Goal: Task Accomplishment & Management: Complete application form

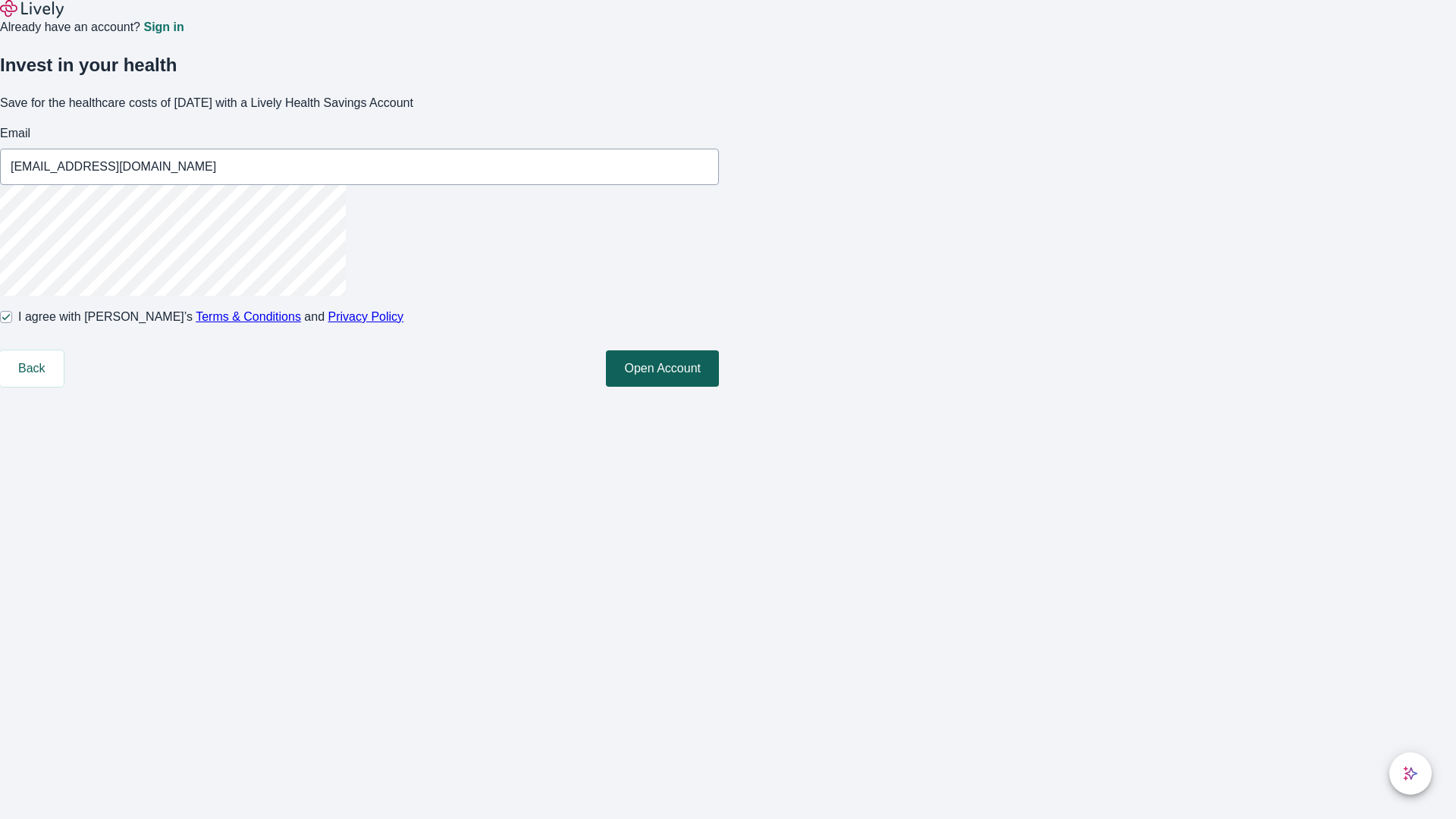
click at [719, 386] on button "Open Account" at bounding box center [663, 368] width 113 height 36
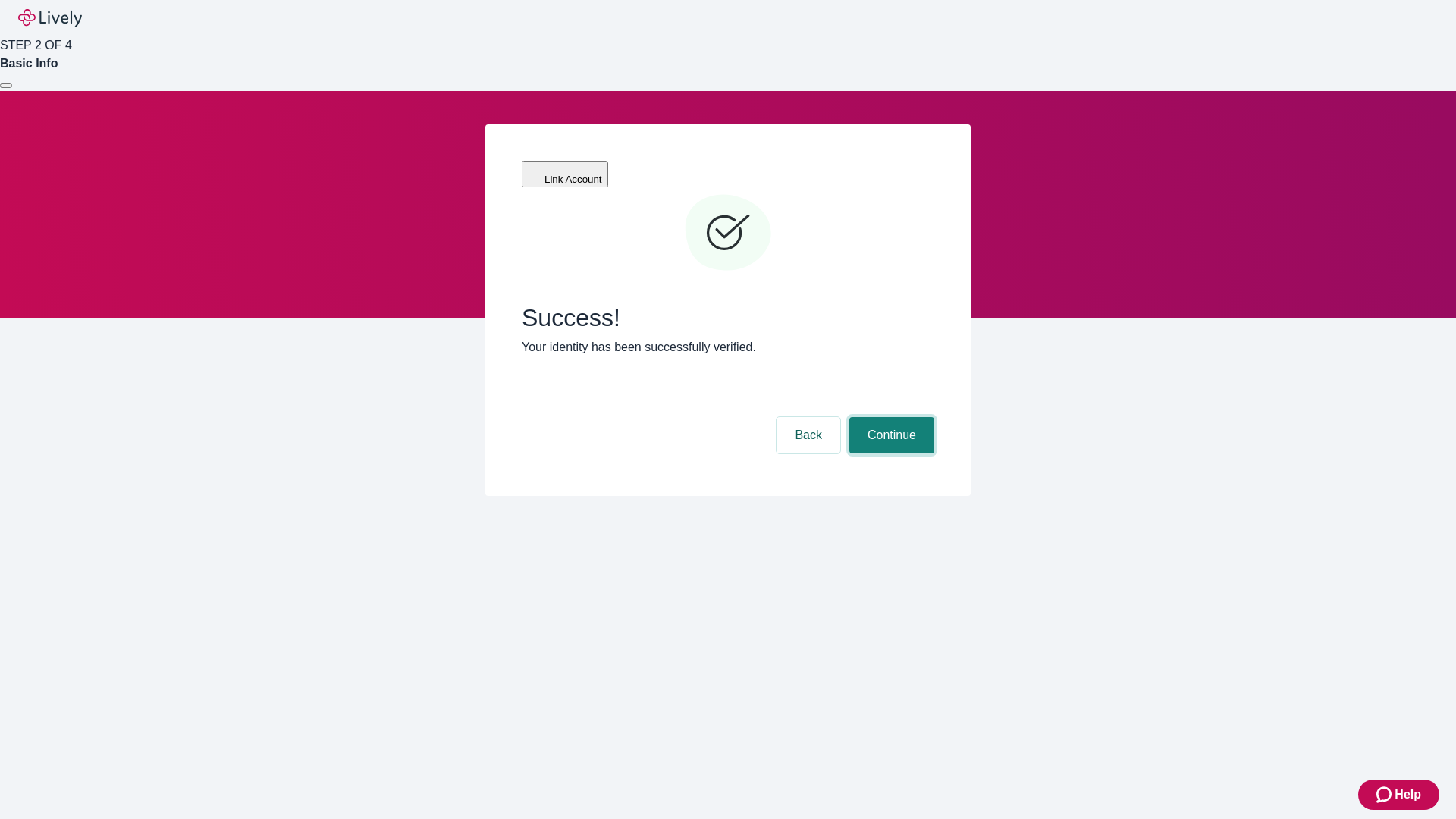
click at [890, 417] on button "Continue" at bounding box center [892, 435] width 85 height 36
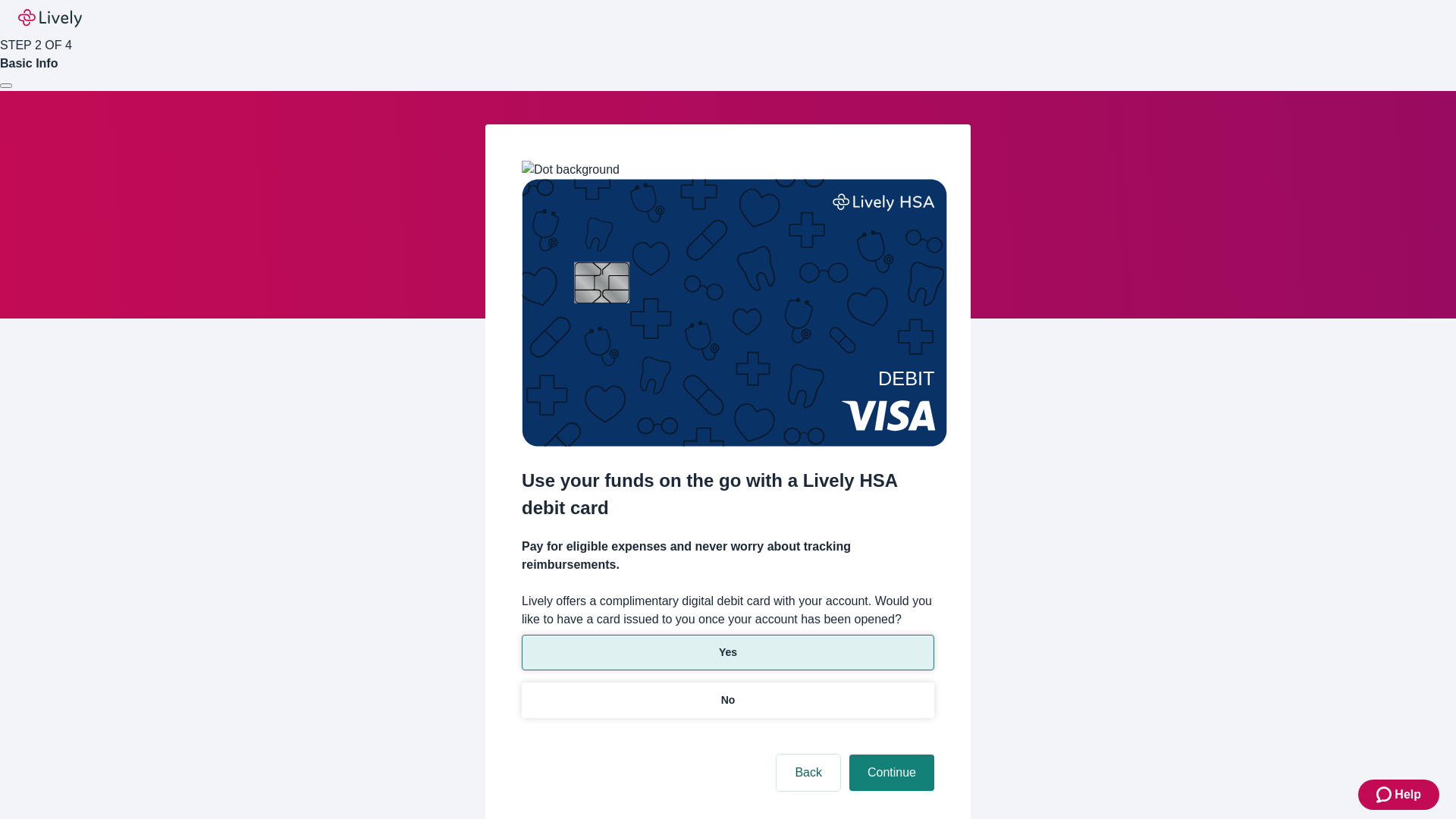
click at [727, 644] on p "Yes" at bounding box center [728, 652] width 18 height 16
click at [890, 755] on button "Continue" at bounding box center [892, 773] width 85 height 36
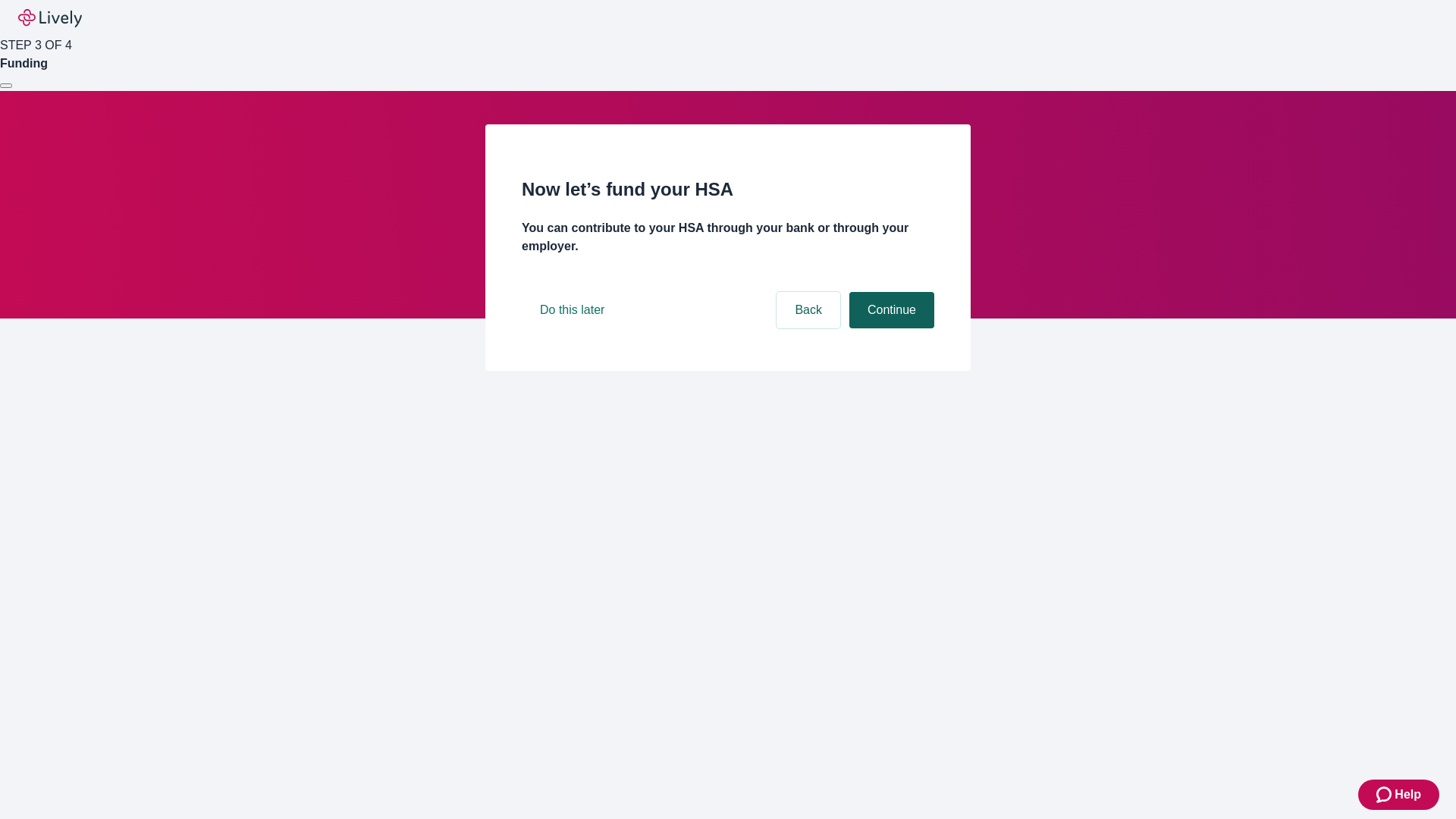
click at [890, 328] on button "Continue" at bounding box center [892, 310] width 85 height 36
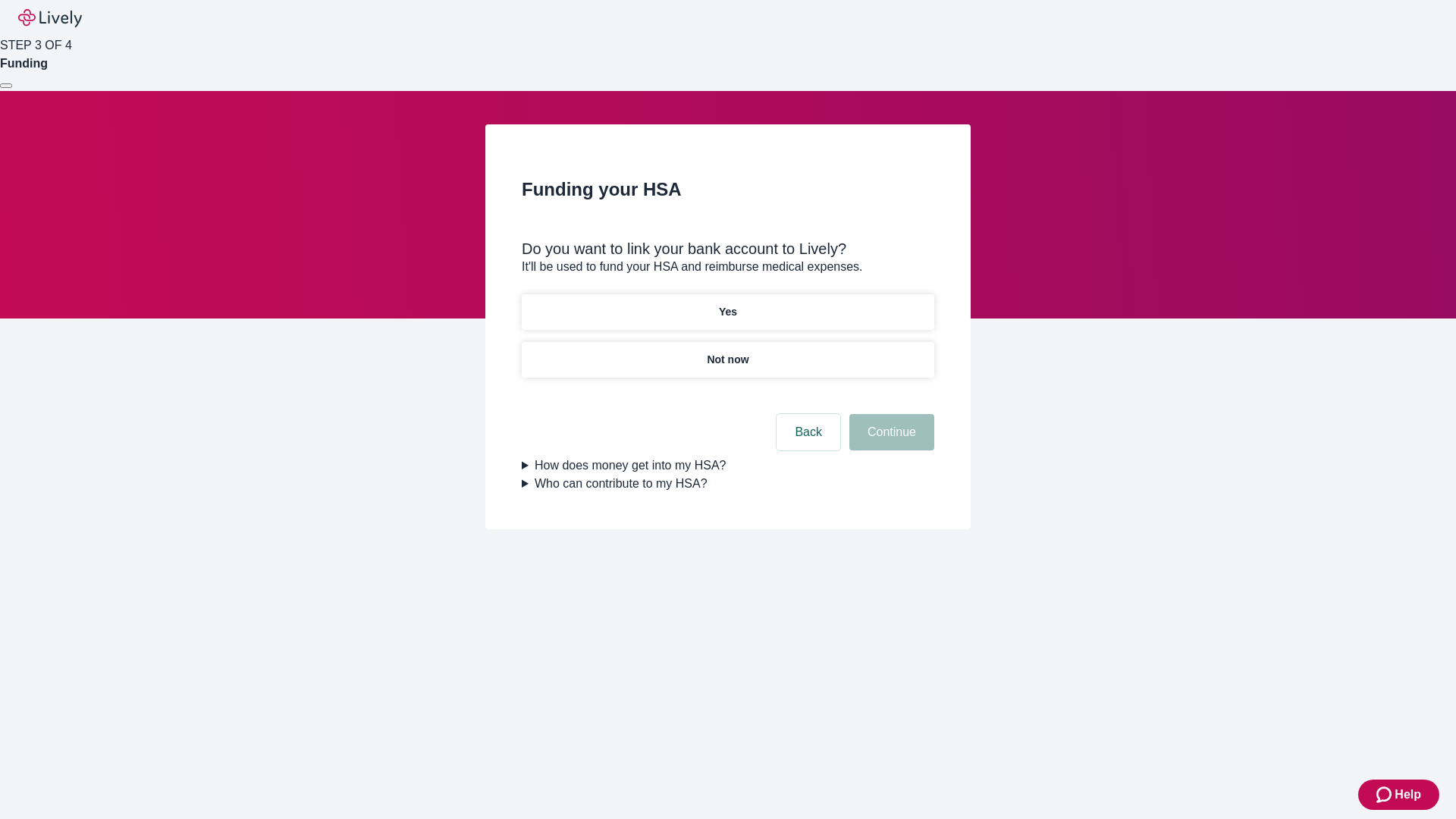
click at [727, 352] on p "Not now" at bounding box center [728, 360] width 42 height 16
click at [890, 441] on button "Continue" at bounding box center [892, 433] width 85 height 36
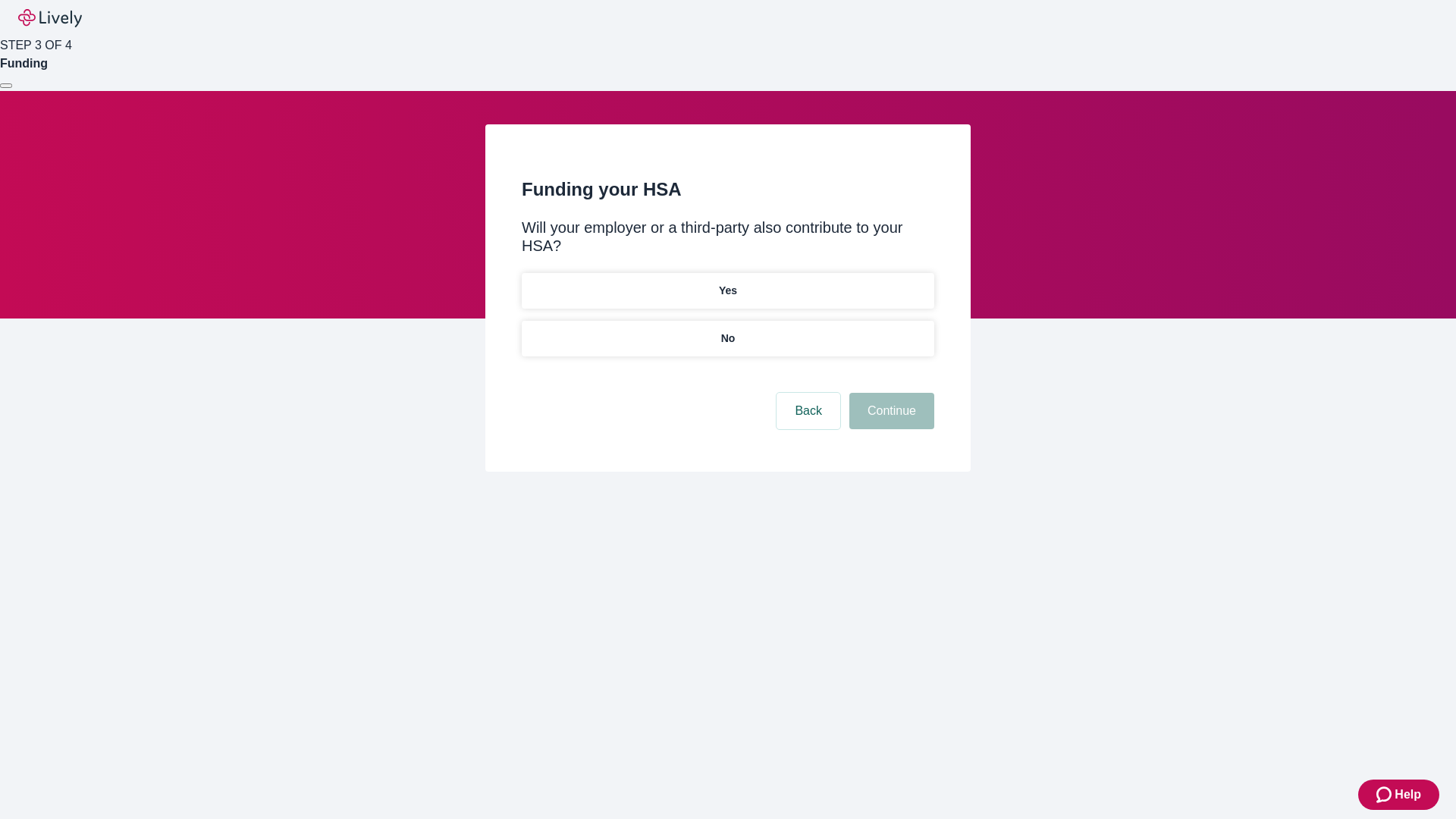
click at [727, 331] on p "No" at bounding box center [728, 339] width 15 height 16
click at [890, 393] on button "Continue" at bounding box center [892, 411] width 85 height 36
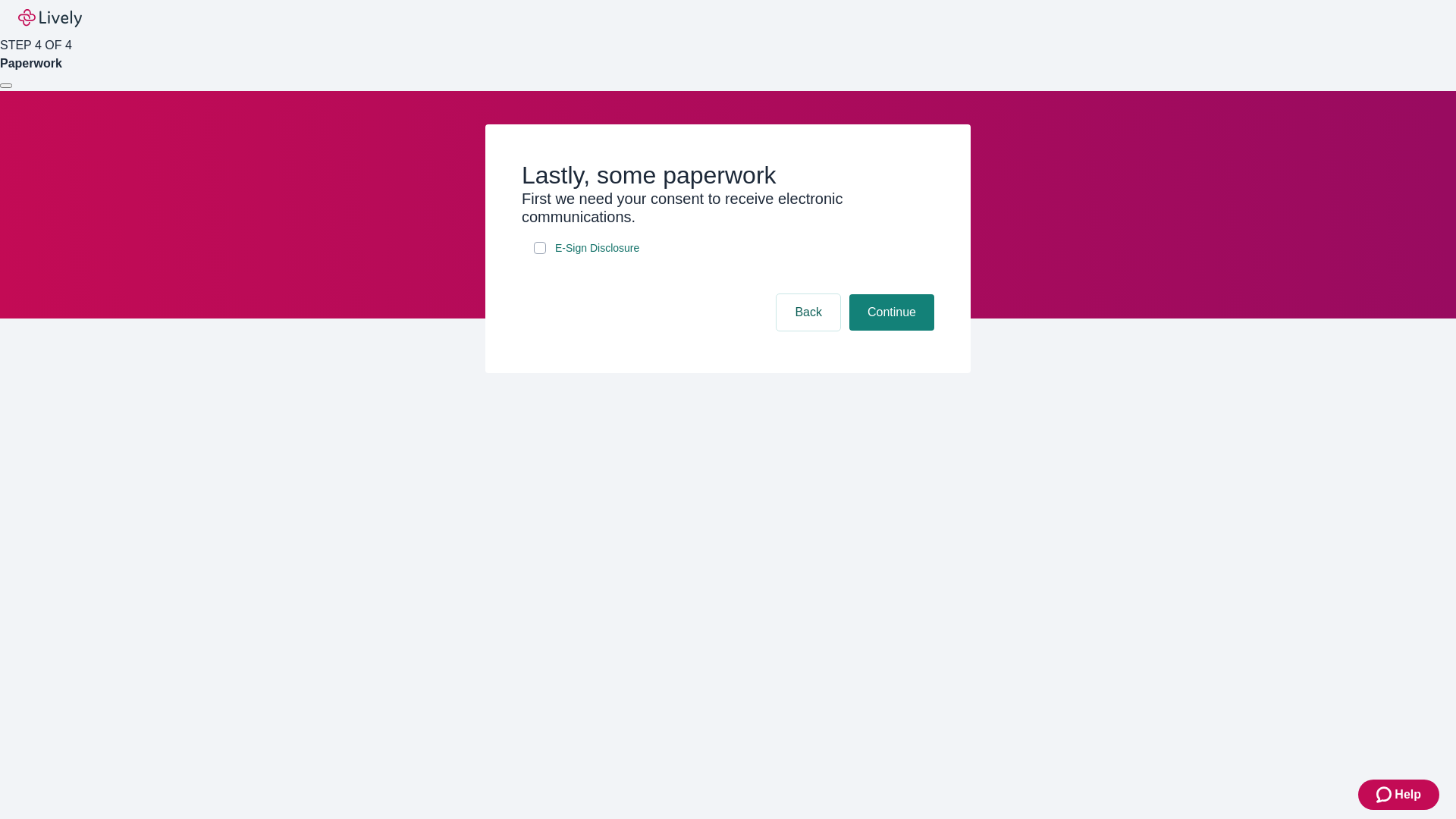
click at [540, 254] on input "E-Sign Disclosure" at bounding box center [540, 248] width 12 height 12
checkbox input "true"
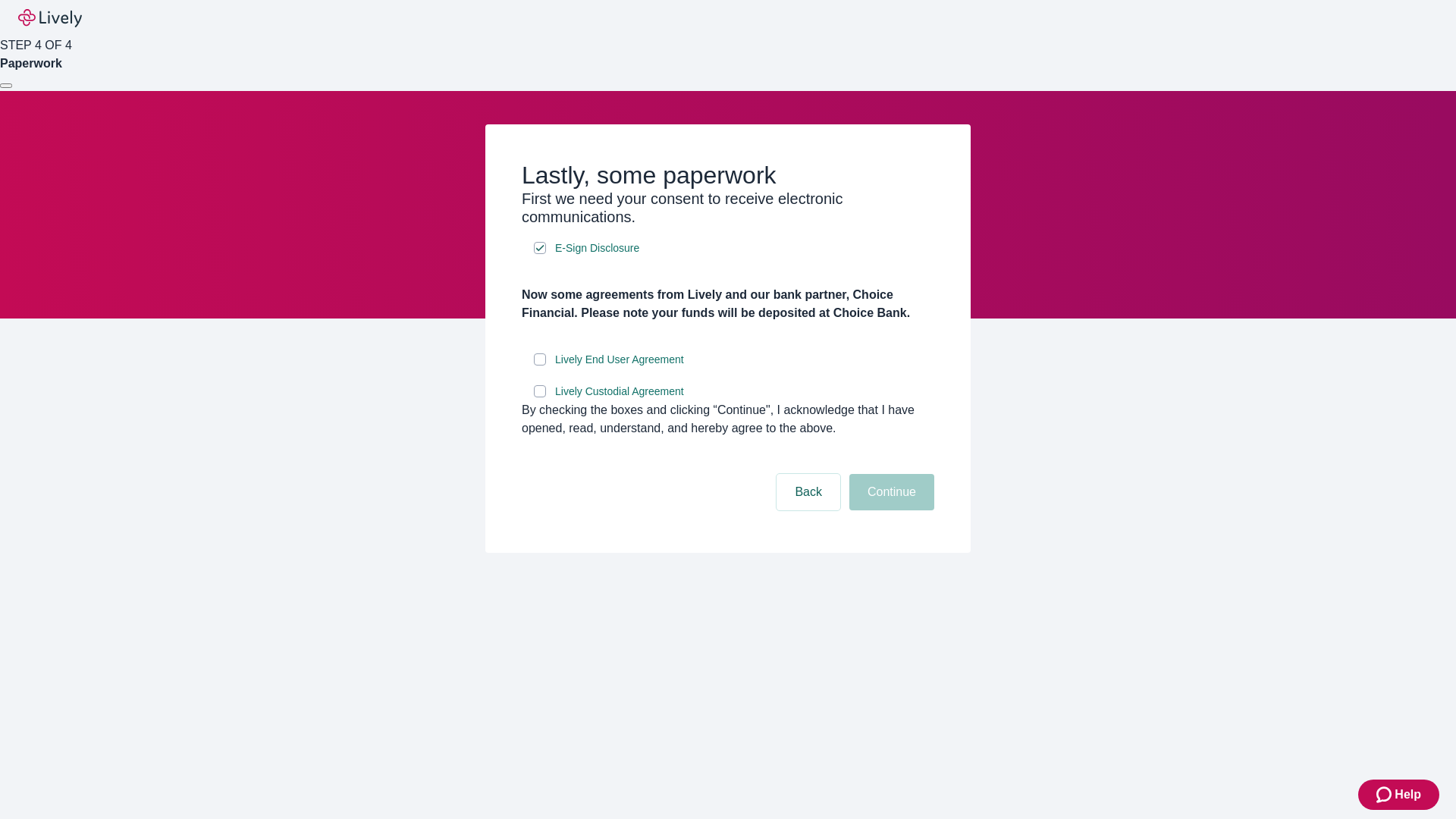
click at [540, 366] on input "Lively End User Agreement" at bounding box center [540, 360] width 12 height 12
checkbox input "true"
click at [540, 397] on input "Lively Custodial Agreement" at bounding box center [540, 392] width 12 height 12
checkbox input "true"
click at [890, 511] on button "Continue" at bounding box center [892, 492] width 85 height 36
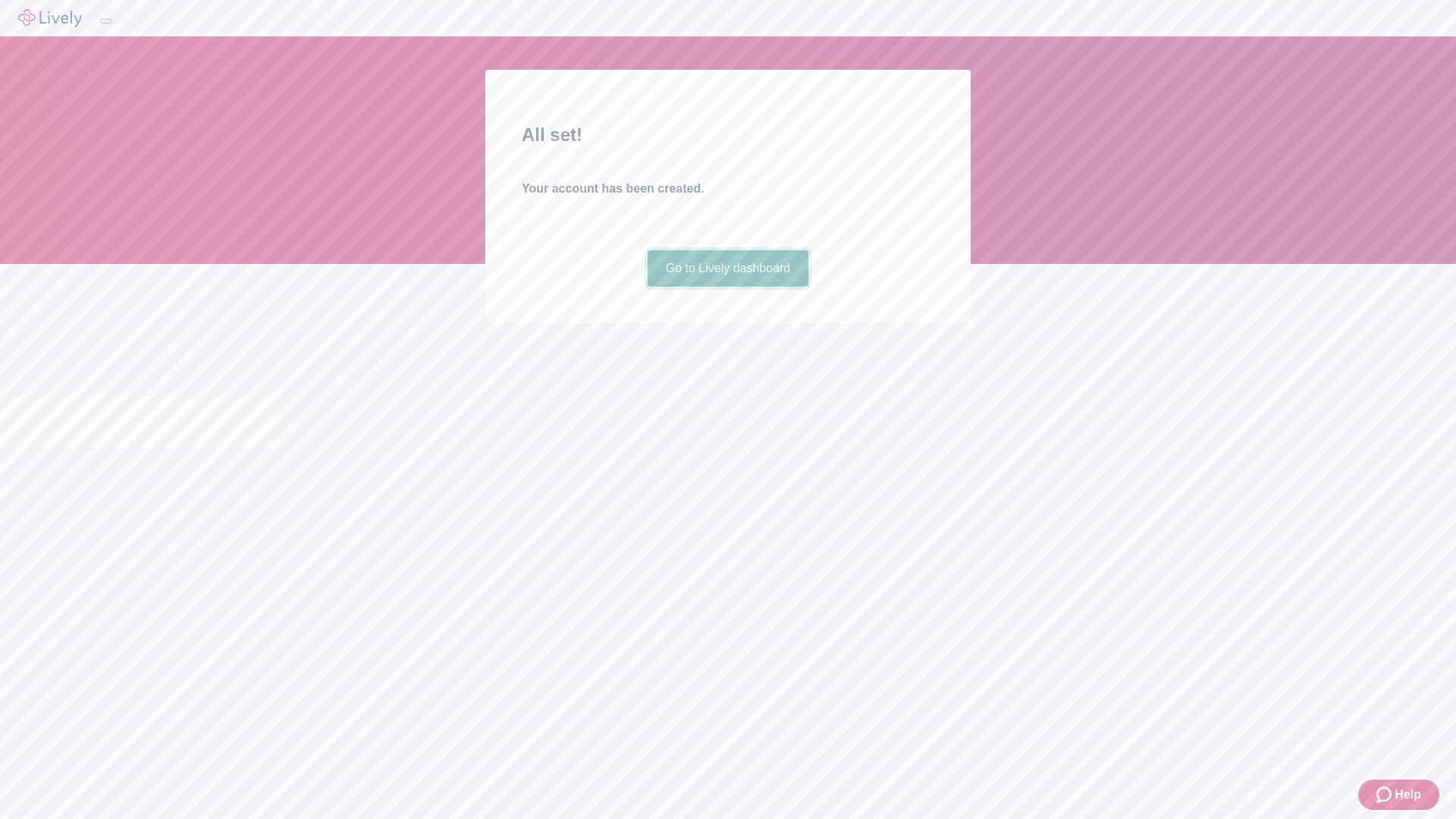
click at [727, 287] on link "Go to Lively dashboard" at bounding box center [729, 268] width 162 height 36
